Goal: Task Accomplishment & Management: Use online tool/utility

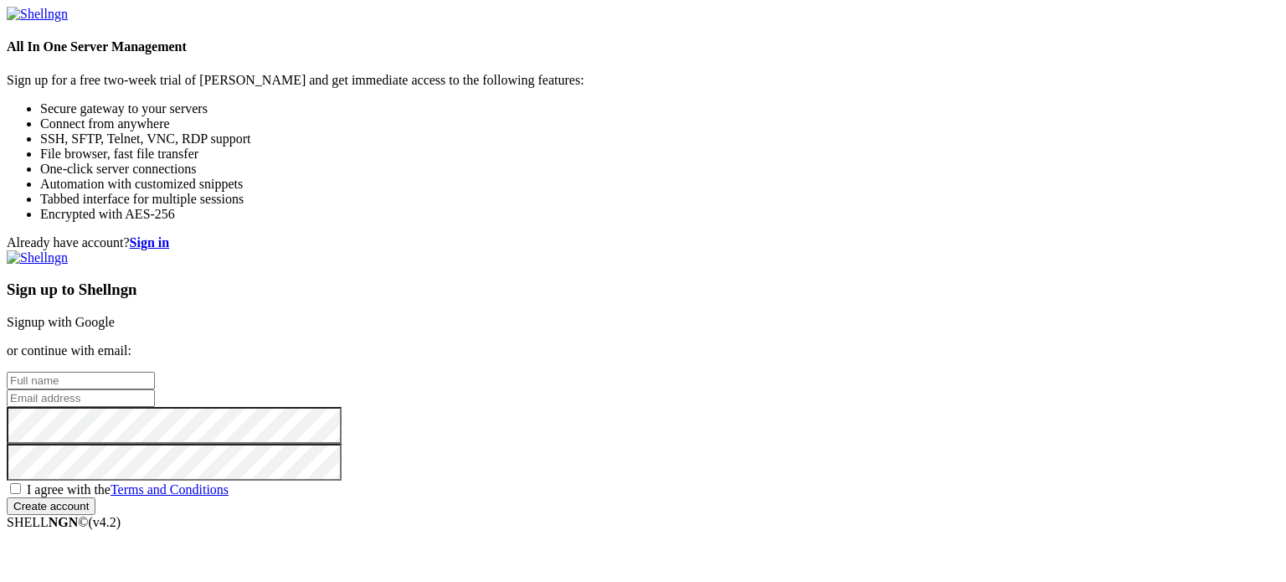
click at [155, 372] on input "text" at bounding box center [81, 381] width 148 height 18
click at [155, 372] on input "[PERSON_NAME]" at bounding box center [81, 381] width 148 height 18
type input "sara bella"
type input "[PERSON_NAME][EMAIL_ADDRESS][DOMAIN_NAME]"
click at [229, 482] on span "I agree with the Terms and Conditions" at bounding box center [128, 489] width 202 height 14
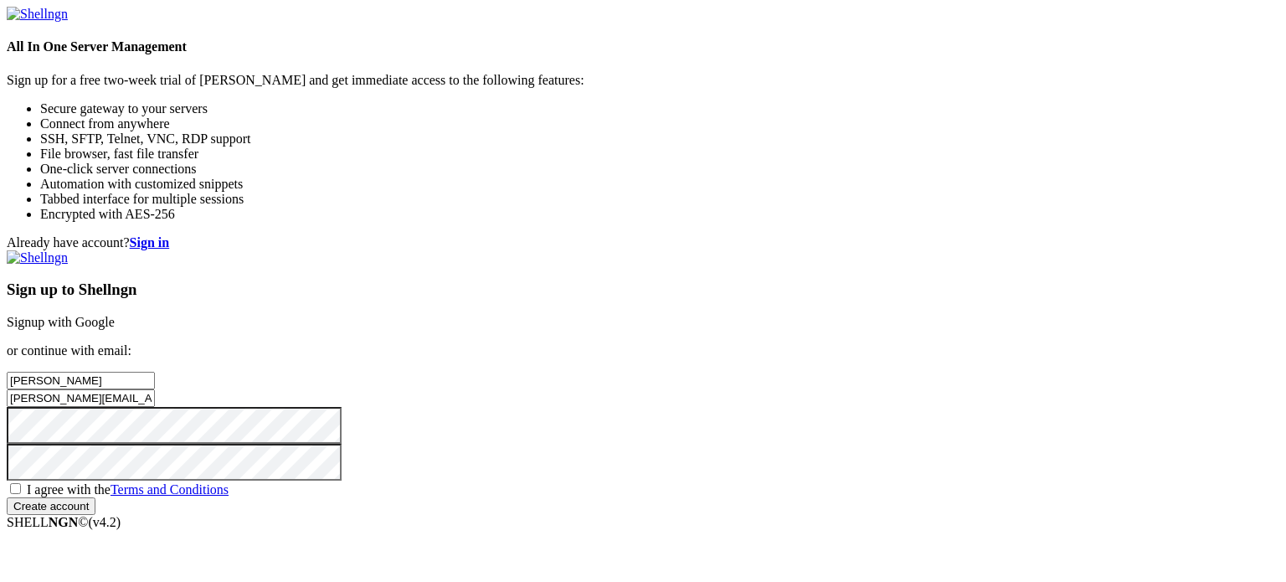
click at [21, 483] on input "I agree with the Terms and Conditions" at bounding box center [15, 488] width 11 height 11
checkbox input "true"
click at [95, 497] on input "Create account" at bounding box center [51, 506] width 89 height 18
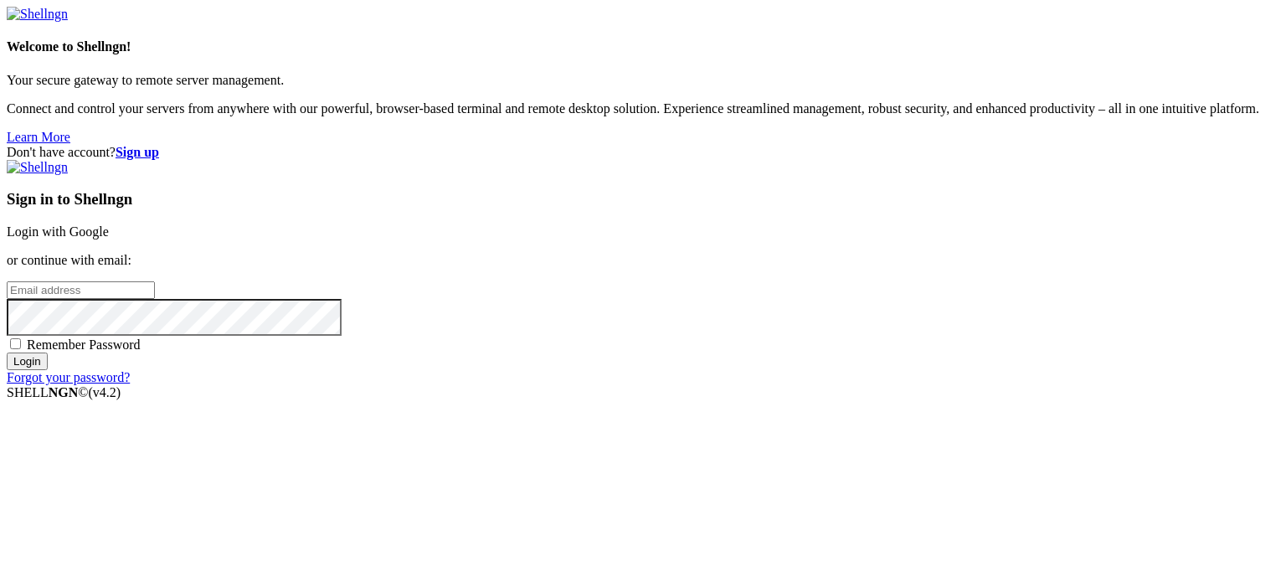
click at [155, 281] on input "email" at bounding box center [81, 290] width 148 height 18
click at [48, 370] on input "Login" at bounding box center [27, 361] width 41 height 18
click at [584, 325] on div "Don't have account? Sign up Sign in to Shellngn Login with Google or continue w…" at bounding box center [643, 272] width 1272 height 255
click at [155, 281] on input "[PERSON_NAME][EMAIL_ADDRESS][DOMAIN_NAME]" at bounding box center [81, 290] width 148 height 18
type input "[PERSON_NAME][EMAIL_ADDRESS][DOMAIN_NAME]"
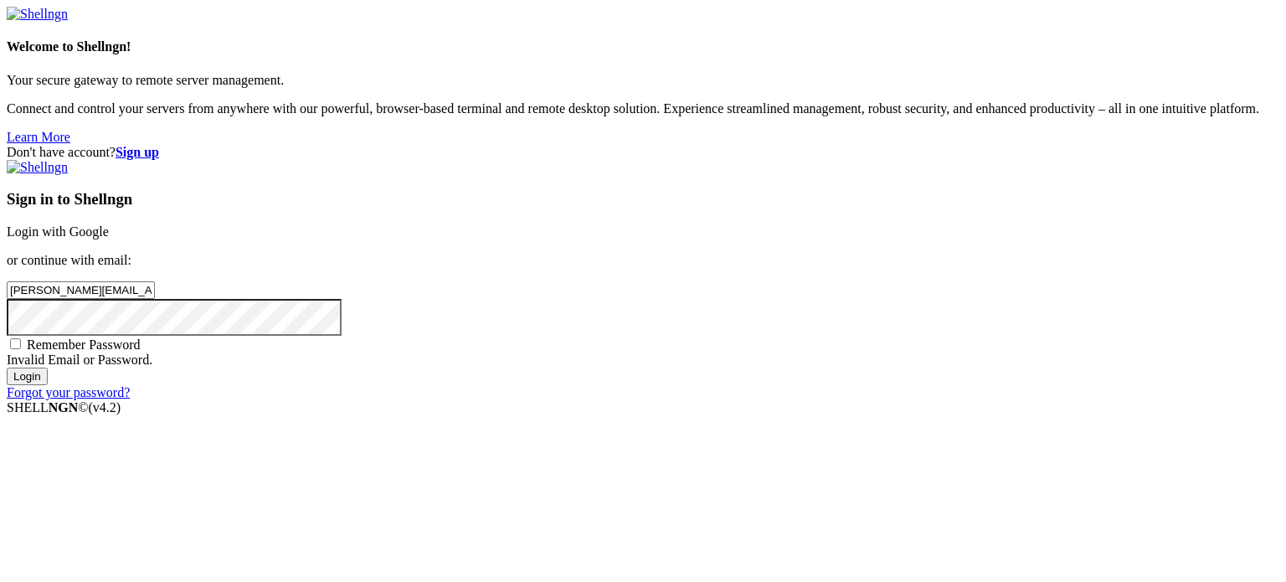
click at [48, 385] on input "Login" at bounding box center [27, 376] width 41 height 18
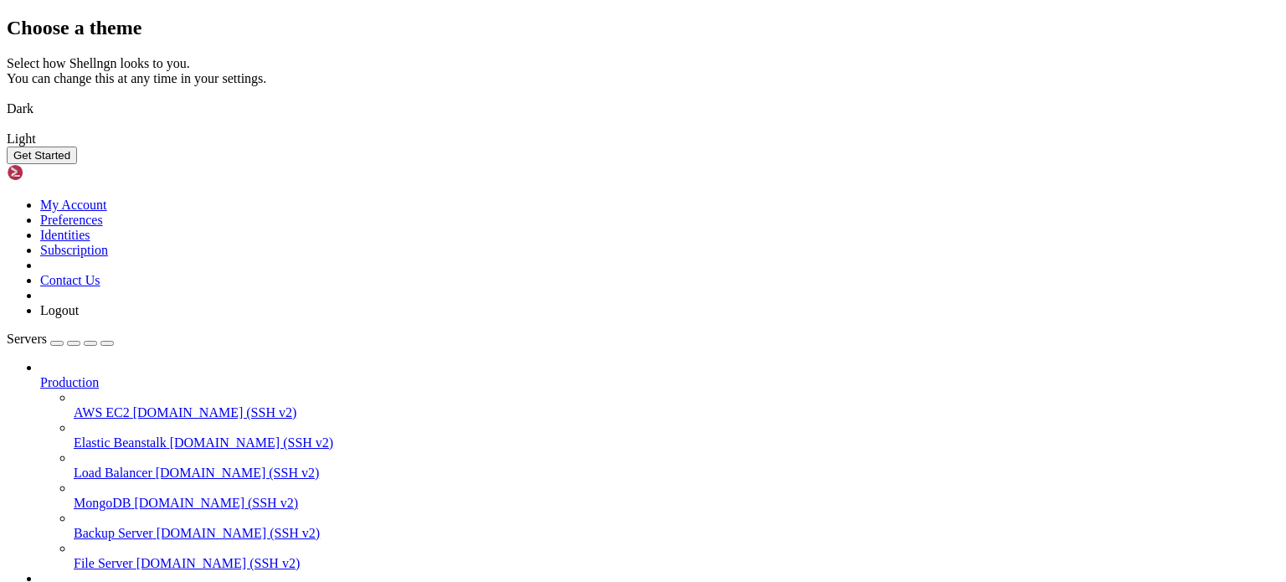
click at [77, 164] on button "Get Started" at bounding box center [42, 155] width 70 height 18
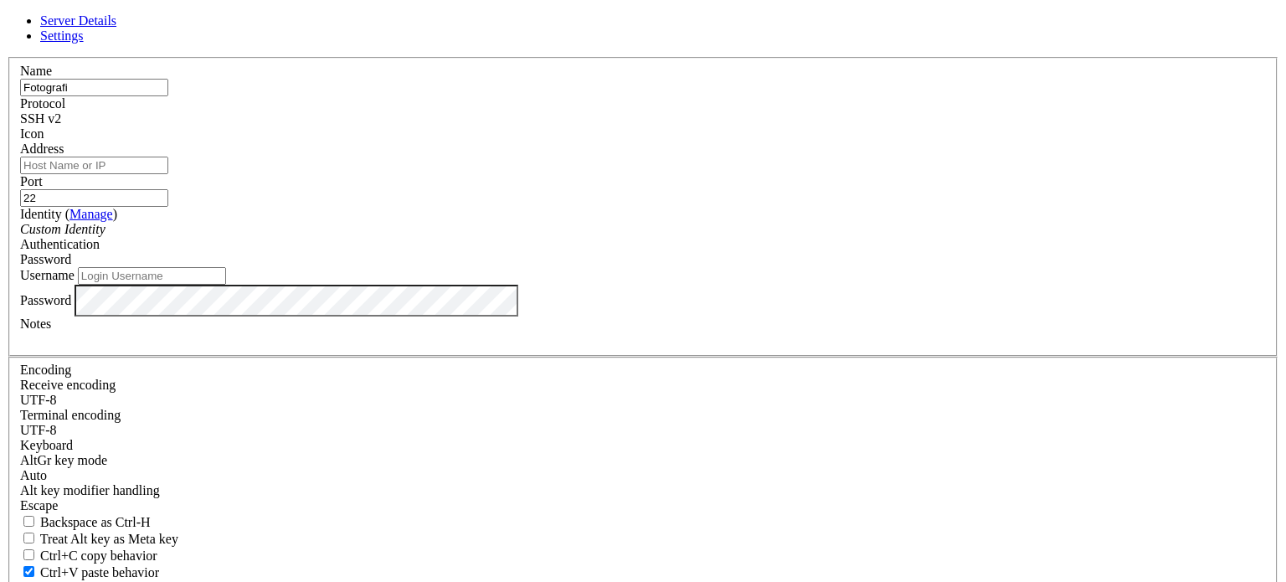
type input "Fotografi"
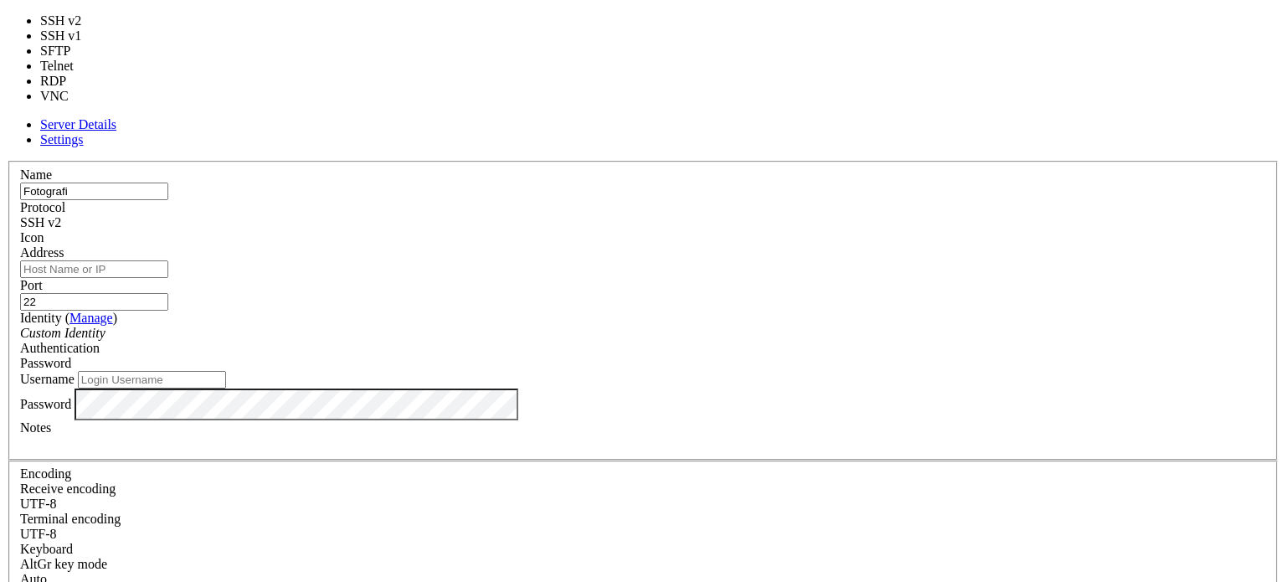
click at [61, 215] on span "SSH v2" at bounding box center [40, 222] width 41 height 14
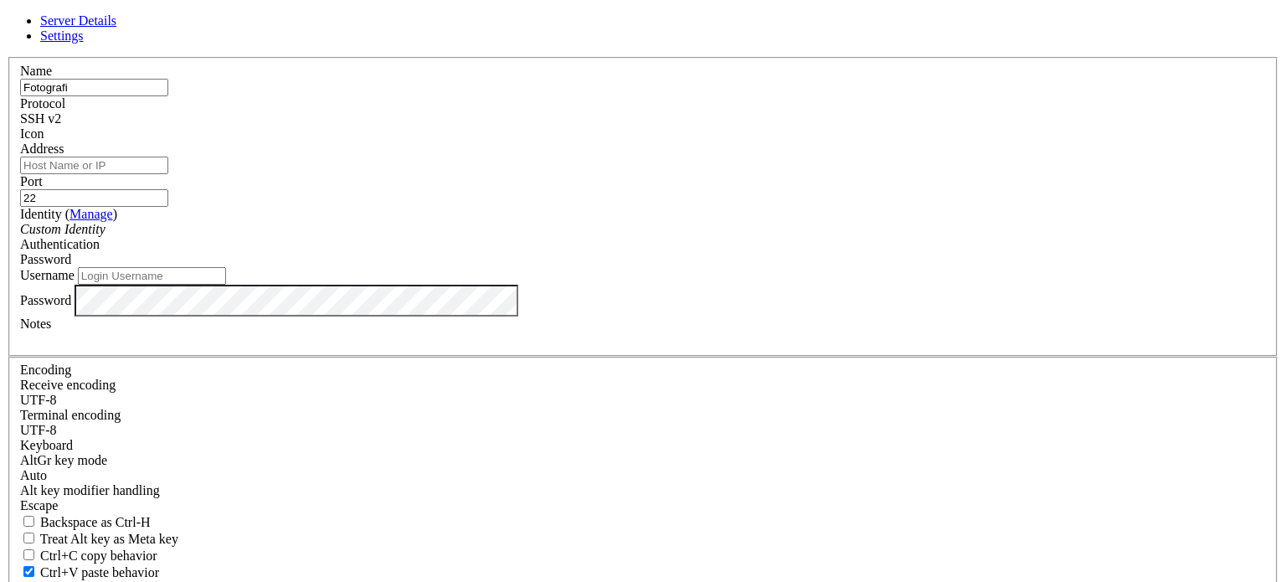
click at [61, 126] on span "SSH v2" at bounding box center [40, 118] width 41 height 14
click at [844, 141] on div at bounding box center [643, 141] width 1246 height 0
click at [168, 174] on input "Address" at bounding box center [94, 166] width 148 height 18
click at [515, 237] on div "Custom Identity" at bounding box center [643, 229] width 1246 height 15
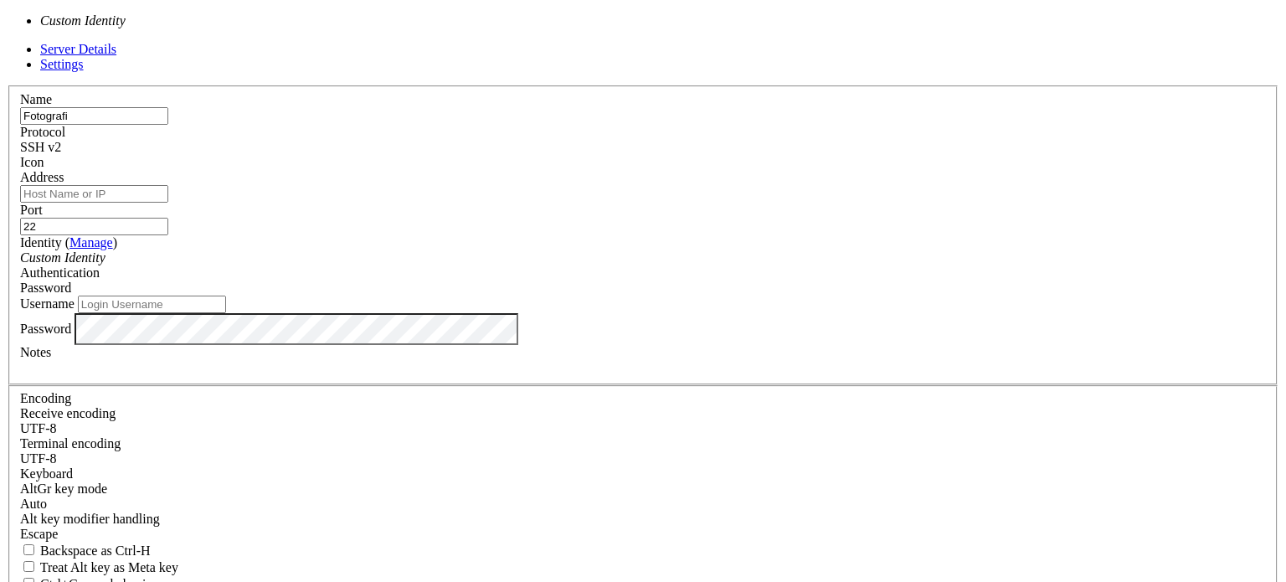
click at [570, 260] on div "Custom Identity" at bounding box center [643, 257] width 1246 height 15
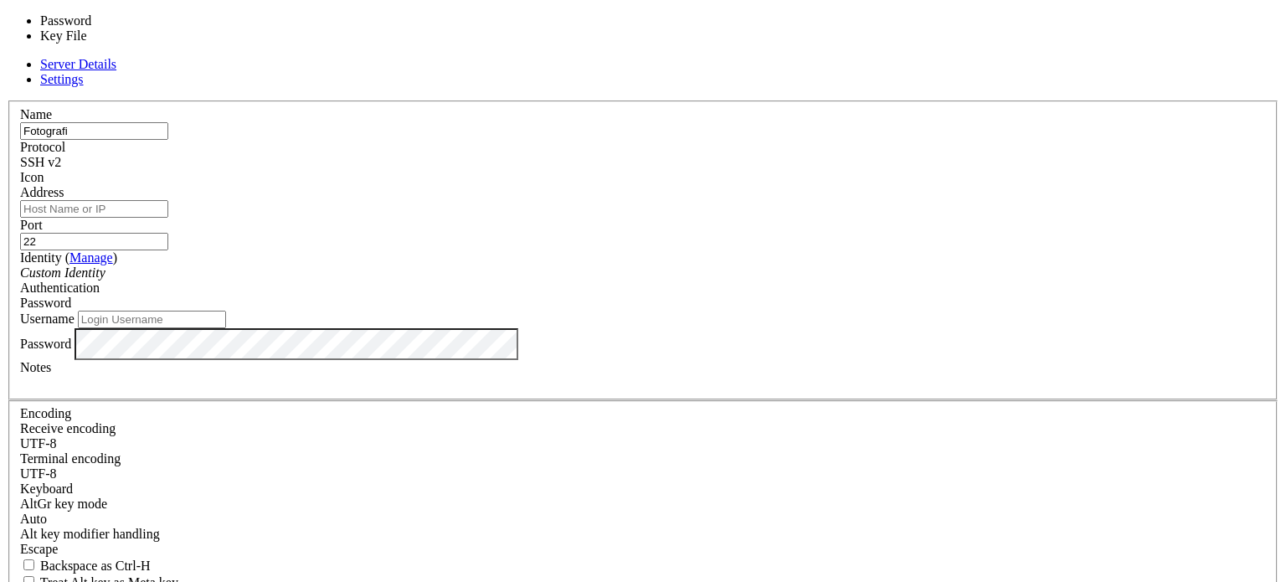
click at [71, 295] on span "Password" at bounding box center [45, 302] width 51 height 14
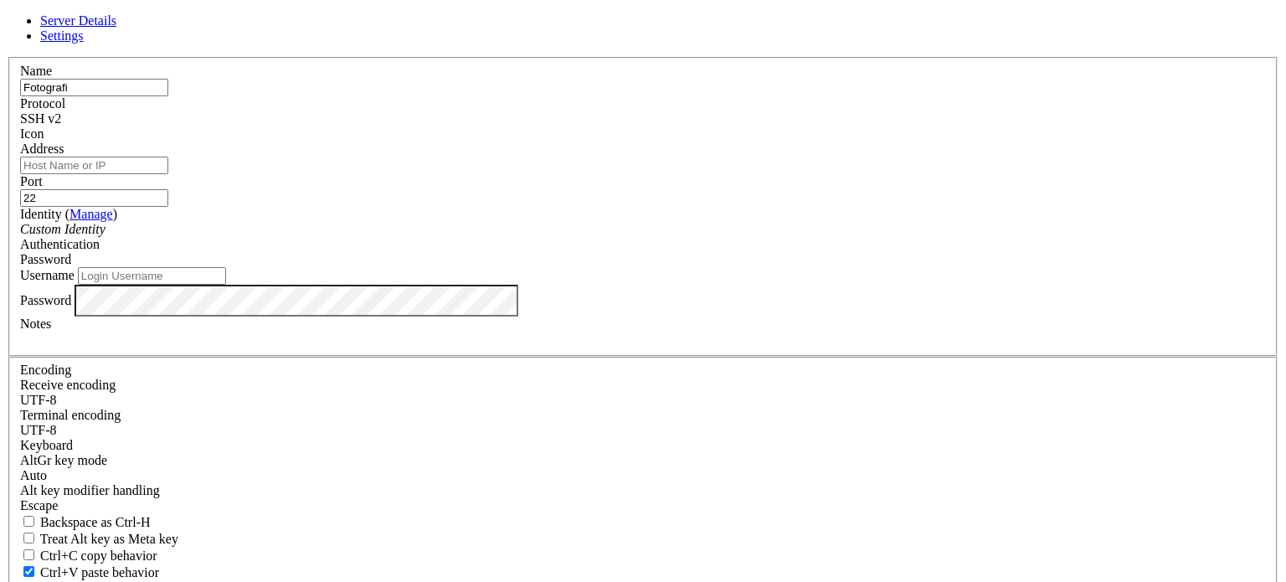
click at [226, 285] on input "Username" at bounding box center [152, 276] width 148 height 18
type input "wp_admin"
click at [168, 174] on input "Address" at bounding box center [94, 166] width 148 height 18
